Goal: Task Accomplishment & Management: Use online tool/utility

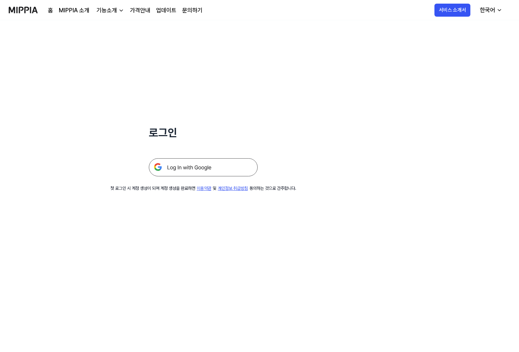
click at [235, 162] on img at bounding box center [203, 167] width 109 height 18
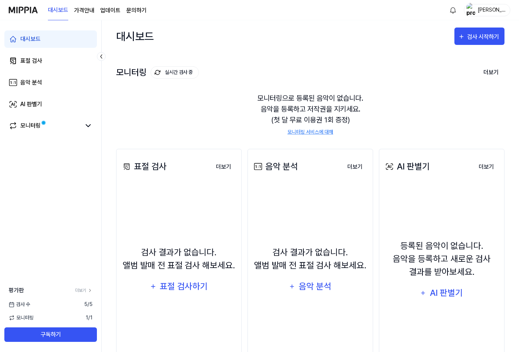
click at [128, 118] on div "모니터링으로 등록된 음악이 없습니다. 음악을 등록하고 저작권을 지키세요. (첫 달 무료 이용권 1회 증정) 모니터링 서비스에 대해" at bounding box center [310, 114] width 388 height 61
click at [467, 36] on div "검사 시작하기" at bounding box center [484, 36] width 34 height 9
click at [453, 58] on div "표절 검사" at bounding box center [465, 58] width 63 height 9
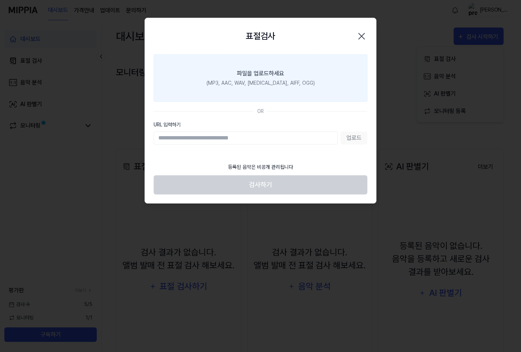
click at [276, 88] on label "파일을 업로드하세요 (MP3, AAC, WAV, [MEDICAL_DATA], AIFF, OGG)" at bounding box center [261, 78] width 214 height 48
click at [0, 0] on input "파일을 업로드하세요 (MP3, AAC, WAV, [MEDICAL_DATA], AIFF, OGG)" at bounding box center [0, 0] width 0 height 0
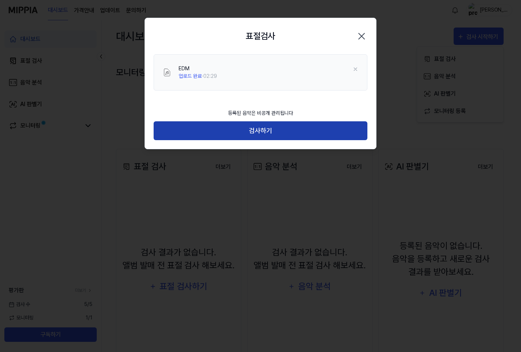
click at [255, 123] on button "검사하기" at bounding box center [261, 130] width 214 height 19
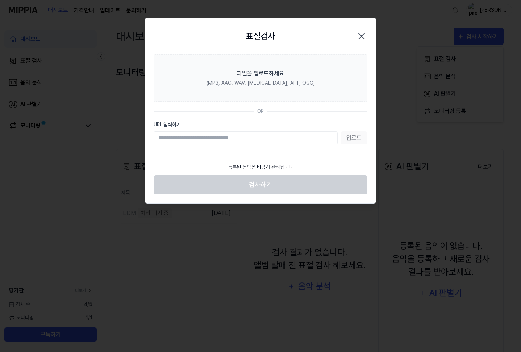
click at [272, 209] on div at bounding box center [260, 176] width 521 height 352
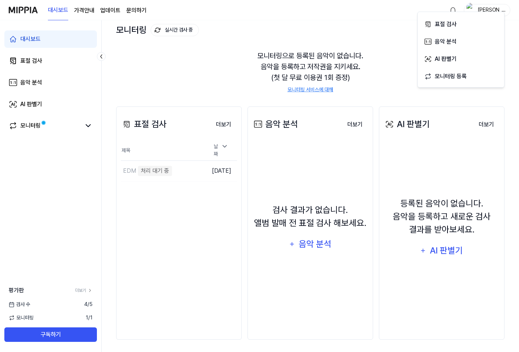
scroll to position [45, 0]
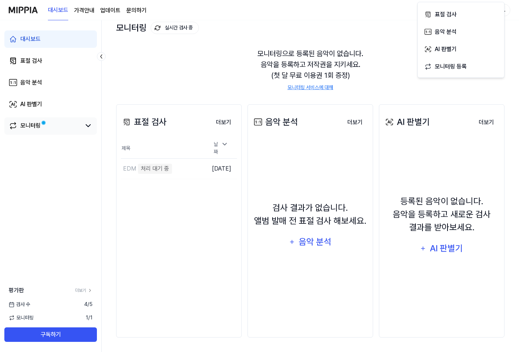
click at [40, 131] on div "모니터링" at bounding box center [50, 125] width 92 height 17
click at [45, 121] on span at bounding box center [43, 123] width 5 height 5
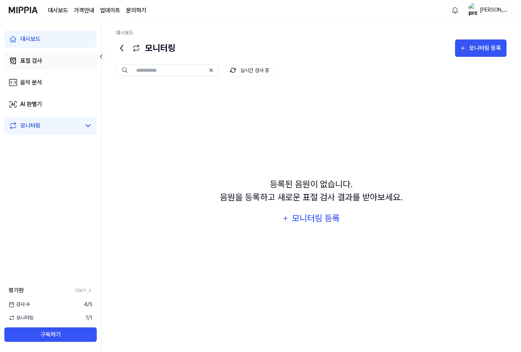
click at [53, 58] on link "표절 검사" at bounding box center [50, 60] width 92 height 17
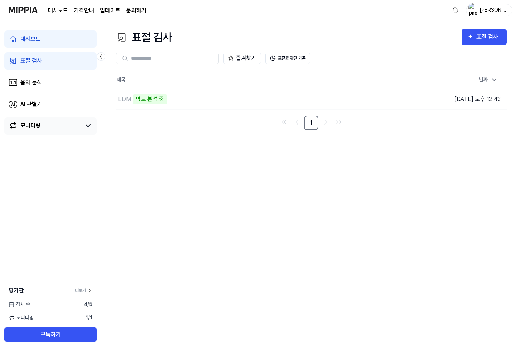
click at [259, 194] on div "표절 검사 표절 검사 표절 검사 음악 분석 AI 판별기 즐겨찾기 표절률 판단 기준 제목 날짜 EDM 악보 분석 중 이동하기 [DATE] 오후 …" at bounding box center [312, 186] width 420 height 332
click at [371, 95] on button "이동하기" at bounding box center [364, 100] width 26 height 12
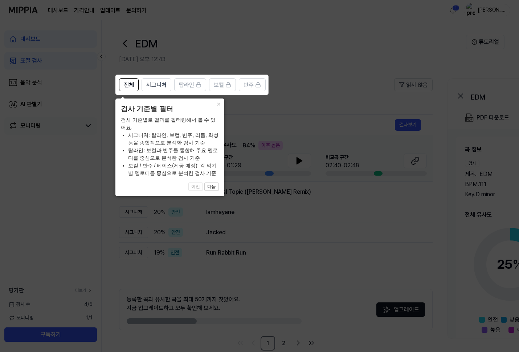
click at [326, 58] on icon at bounding box center [260, 176] width 521 height 352
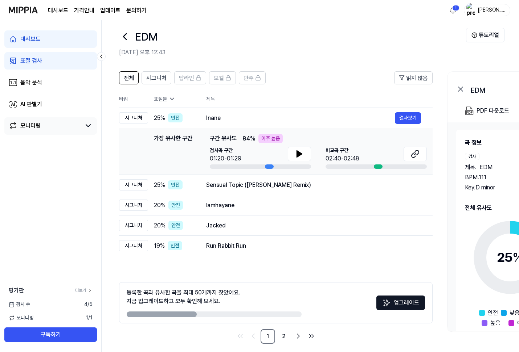
scroll to position [13, 0]
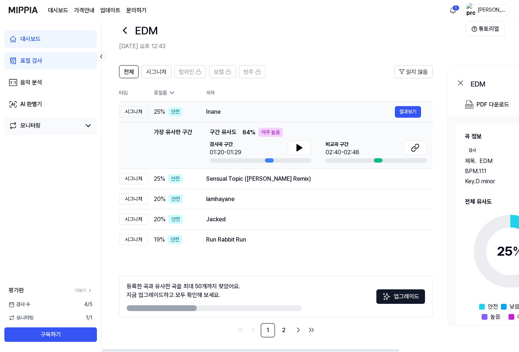
click at [215, 112] on div "Inane" at bounding box center [300, 112] width 189 height 9
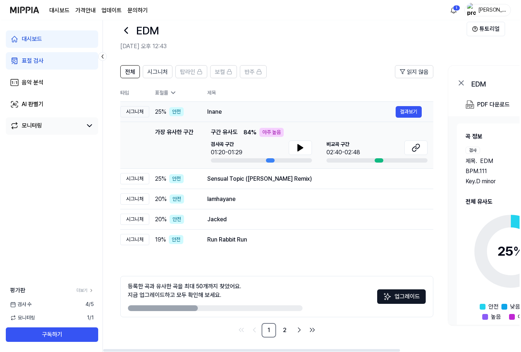
scroll to position [0, 0]
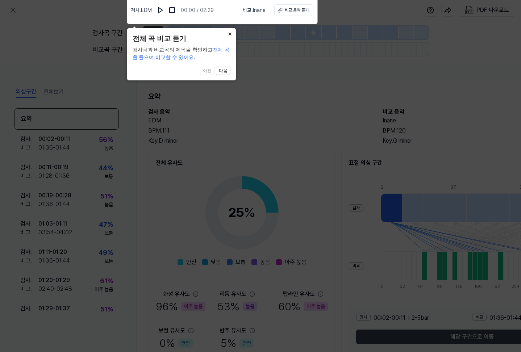
click at [228, 34] on button "×" at bounding box center [230, 33] width 12 height 10
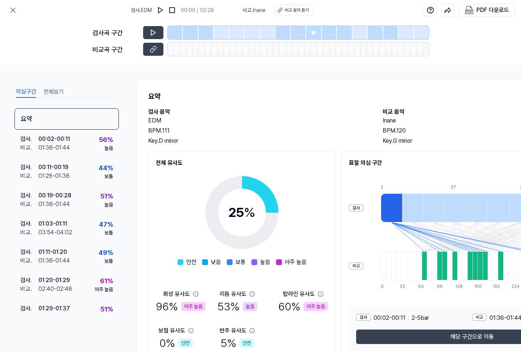
click at [387, 209] on div at bounding box center [391, 208] width 21 height 29
click at [157, 36] on button at bounding box center [153, 32] width 20 height 13
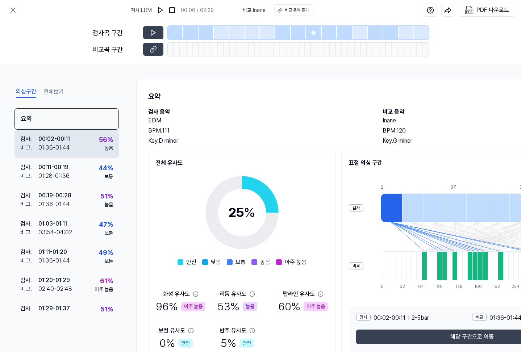
click at [62, 145] on div "01:36 - 01:44" at bounding box center [54, 148] width 32 height 9
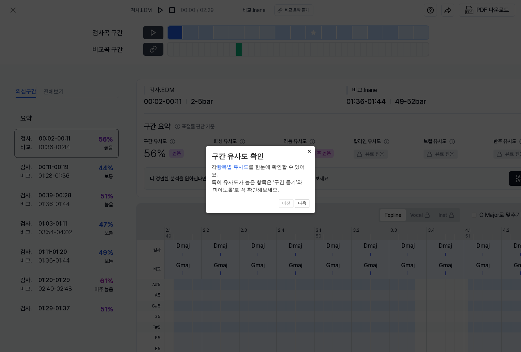
click at [308, 150] on button "×" at bounding box center [310, 151] width 12 height 10
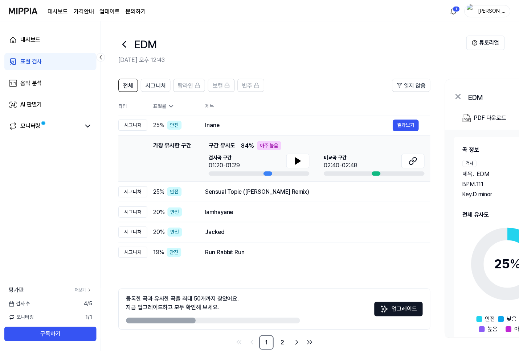
scroll to position [13, 0]
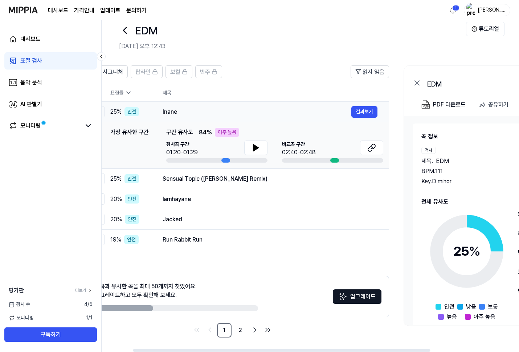
drag, startPoint x: 230, startPoint y: 113, endPoint x: 196, endPoint y: 112, distance: 34.5
click at [196, 112] on div "Inane" at bounding box center [256, 112] width 189 height 9
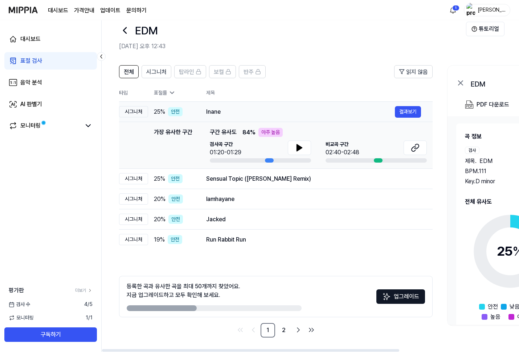
drag, startPoint x: 196, startPoint y: 112, endPoint x: 278, endPoint y: 107, distance: 82.1
click at [278, 108] on div "Inane" at bounding box center [300, 112] width 189 height 9
drag, startPoint x: 206, startPoint y: 111, endPoint x: 220, endPoint y: 110, distance: 14.5
click at [220, 110] on div "Inane" at bounding box center [300, 112] width 189 height 9
drag, startPoint x: 219, startPoint y: 111, endPoint x: 246, endPoint y: 111, distance: 26.5
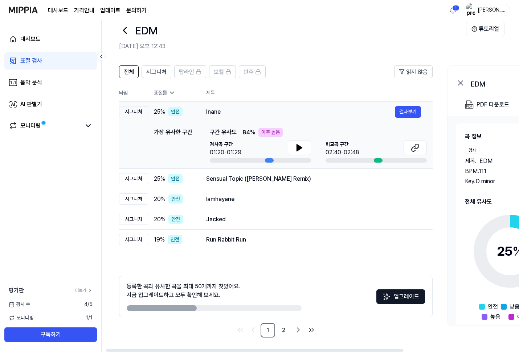
click at [245, 111] on div "Inane" at bounding box center [300, 112] width 189 height 9
click at [216, 112] on div "Inane" at bounding box center [300, 112] width 189 height 9
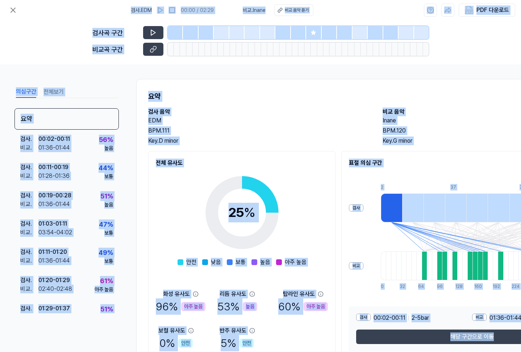
click at [216, 112] on h2 "검사 음악" at bounding box center [258, 112] width 220 height 9
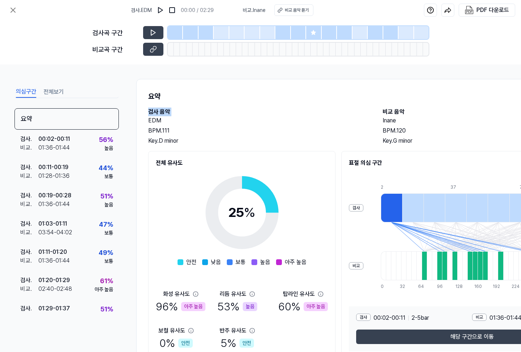
click at [216, 112] on h2 "검사 음악" at bounding box center [258, 112] width 220 height 9
click at [222, 113] on h2 "검사 음악" at bounding box center [258, 112] width 220 height 9
click at [162, 8] on img at bounding box center [160, 10] width 7 height 7
click at [162, 10] on img at bounding box center [160, 10] width 7 height 7
click at [252, 9] on span "[DEMOGRAPHIC_DATA] . [GEOGRAPHIC_DATA]" at bounding box center [254, 11] width 23 height 8
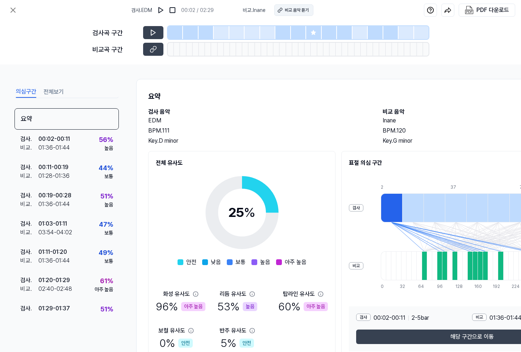
click at [283, 11] on button "비교 음악 듣기" at bounding box center [293, 10] width 39 height 12
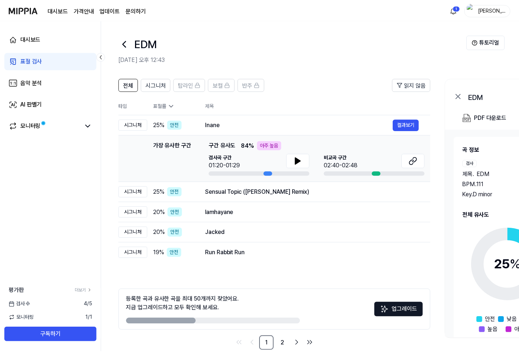
scroll to position [13, 0]
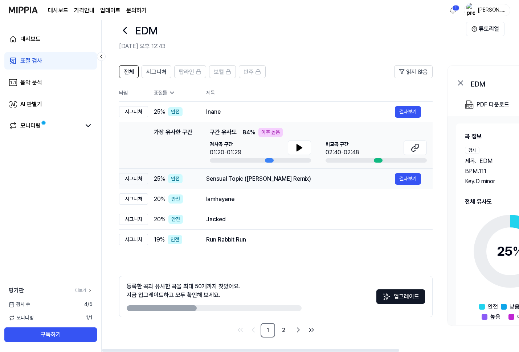
click at [252, 177] on div "Sensual Topic ([PERSON_NAME] Remix)" at bounding box center [300, 179] width 189 height 9
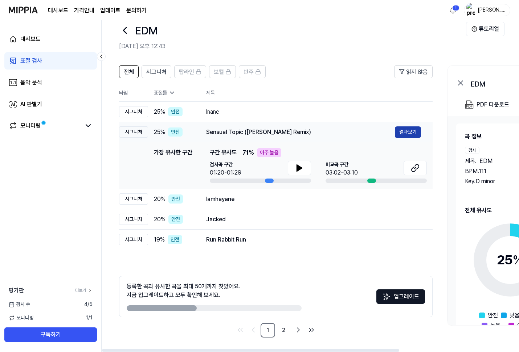
click at [406, 129] on button "결과보기" at bounding box center [408, 133] width 26 height 12
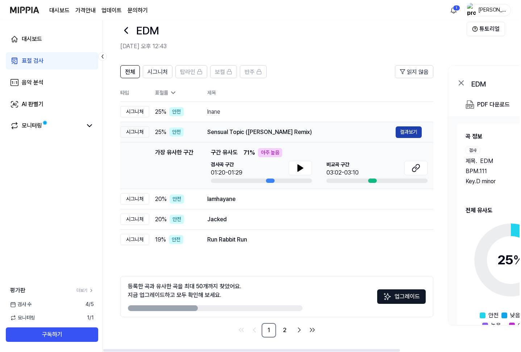
scroll to position [0, 0]
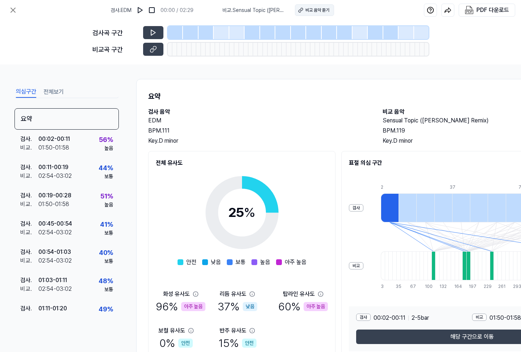
click at [310, 10] on div "비교 음악 듣기" at bounding box center [318, 10] width 24 height 7
